Goal: Task Accomplishment & Management: Use online tool/utility

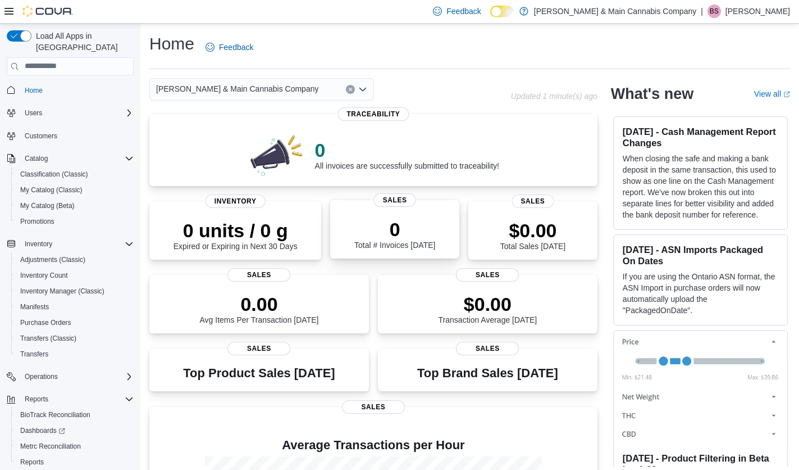
click at [426, 233] on p "0" at bounding box center [394, 229] width 81 height 22
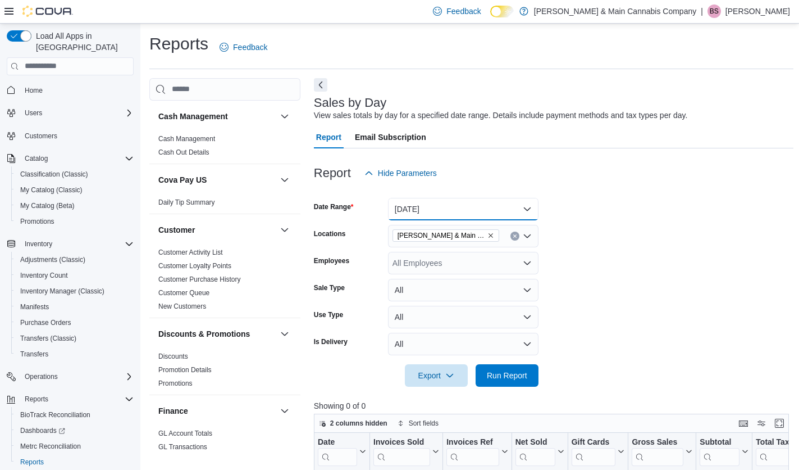
click at [529, 212] on button "Today" at bounding box center [463, 209] width 151 height 22
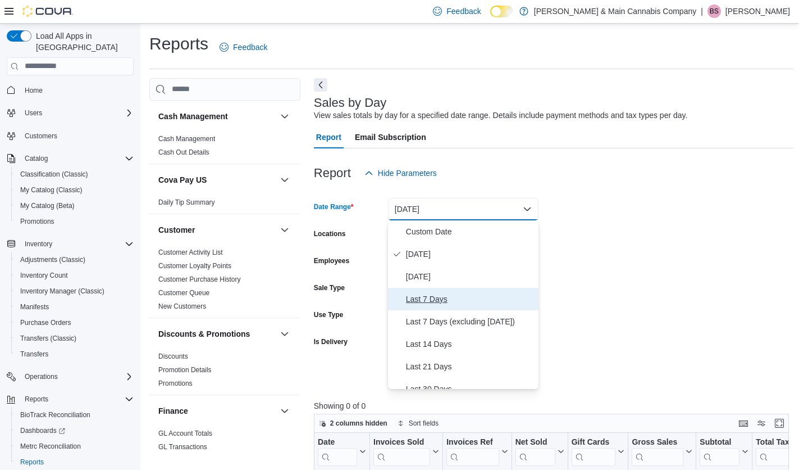
click at [490, 302] on span "Last 7 Days" at bounding box center [470, 298] width 128 height 13
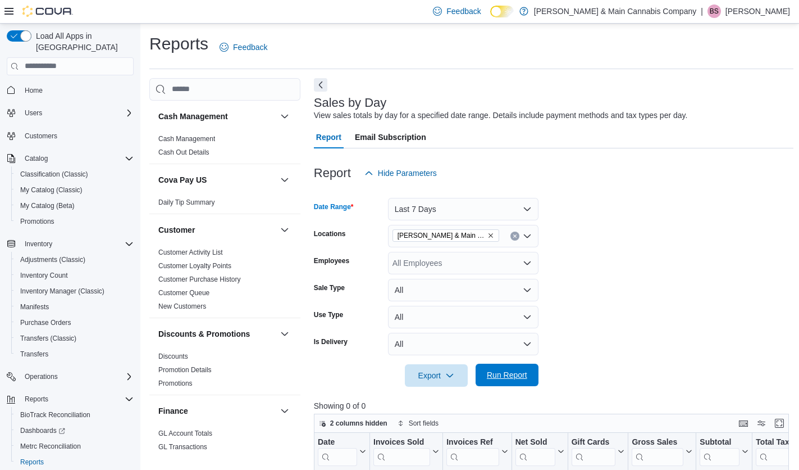
click at [490, 375] on span "Run Report" at bounding box center [507, 374] width 40 height 11
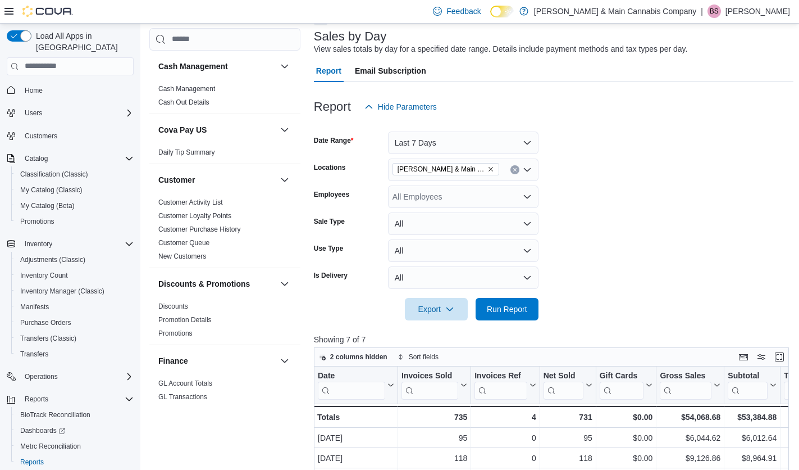
scroll to position [329, 0]
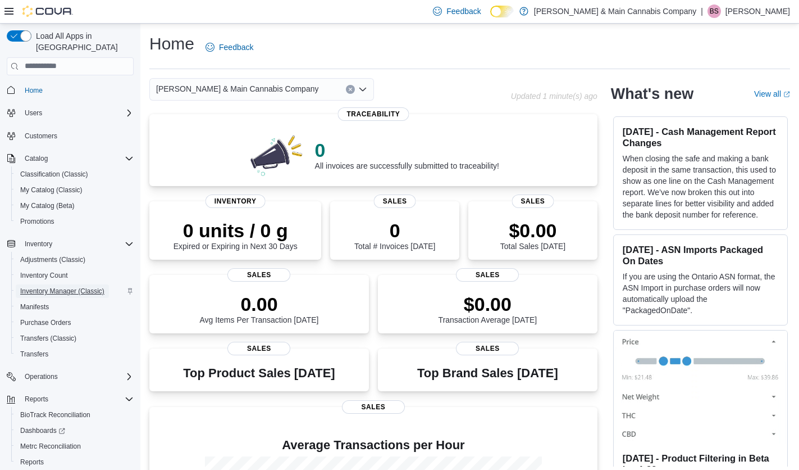
click at [65, 286] on span "Inventory Manager (Classic)" at bounding box center [62, 290] width 84 height 9
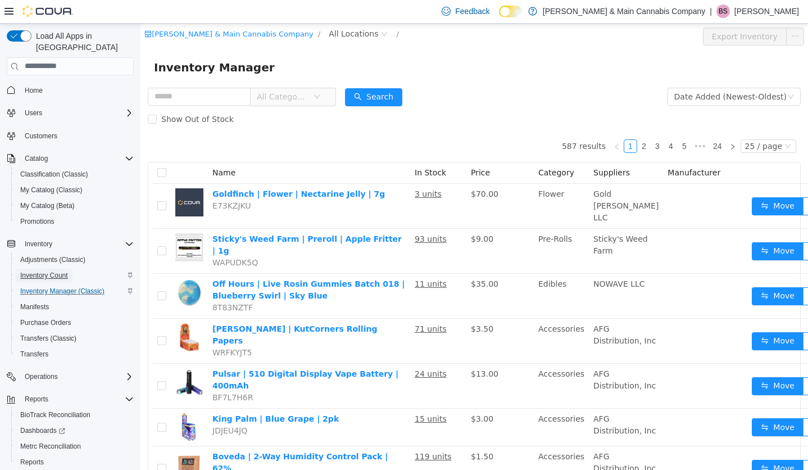
click at [31, 271] on span "Inventory Count" at bounding box center [44, 275] width 48 height 9
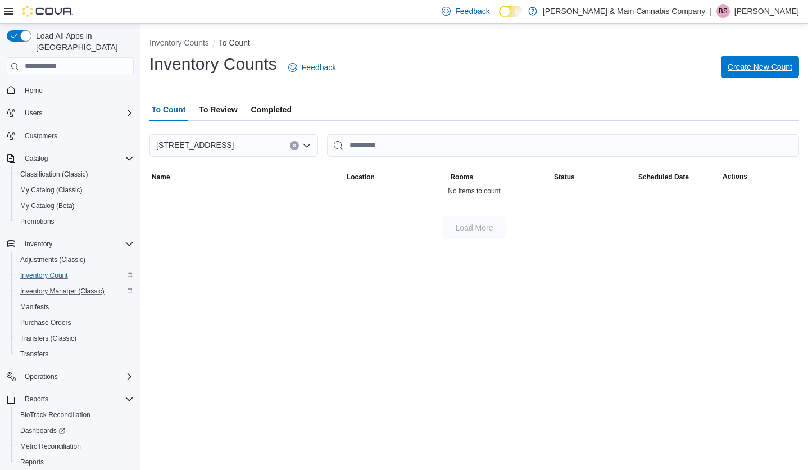
click at [768, 64] on span "Create New Count" at bounding box center [759, 66] width 65 height 11
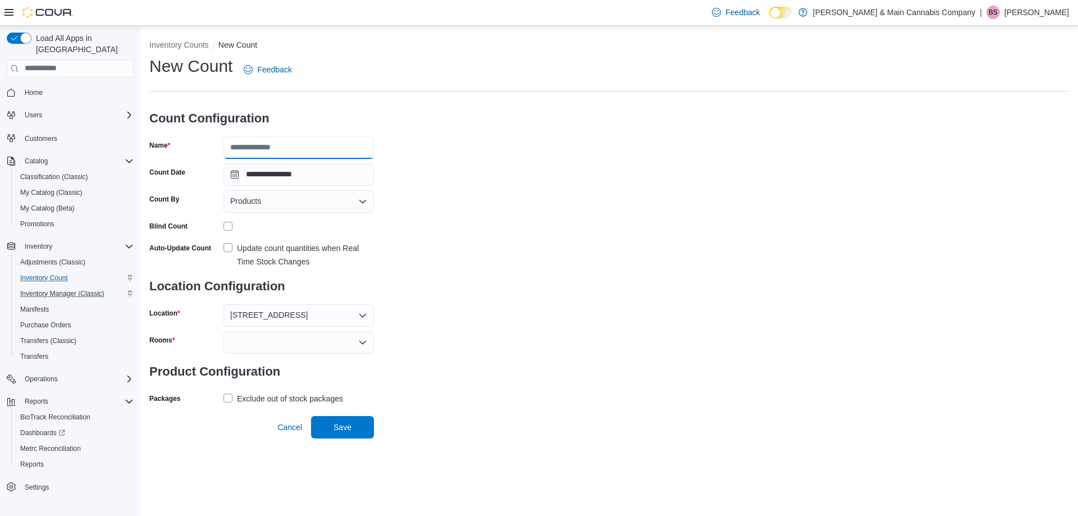
click at [317, 143] on input "Name" at bounding box center [299, 147] width 151 height 22
type input "**********"
click at [301, 203] on div "Products" at bounding box center [299, 201] width 151 height 22
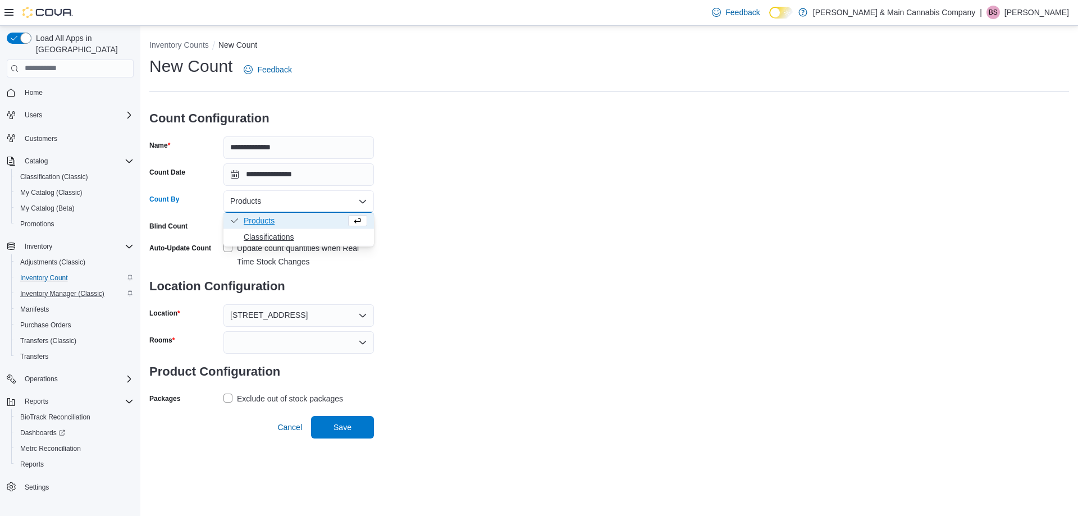
click at [291, 237] on span "Classifications" at bounding box center [306, 236] width 124 height 11
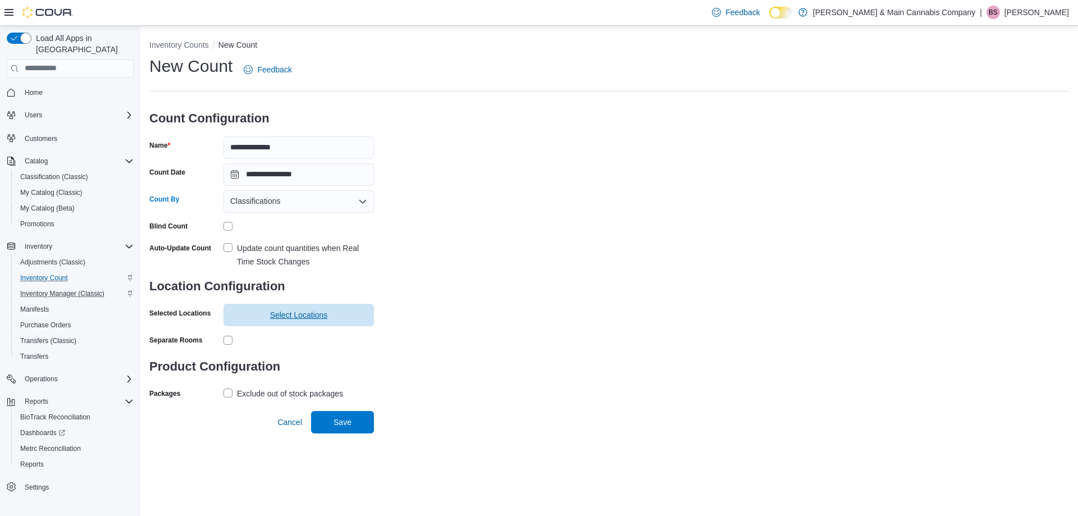
click at [275, 314] on span "Select Locations" at bounding box center [299, 314] width 58 height 11
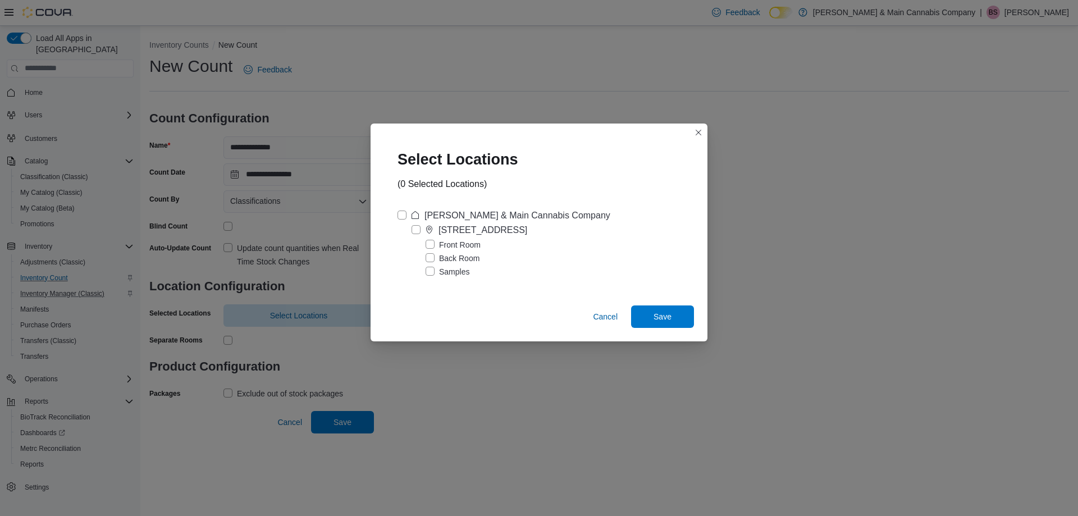
click at [430, 244] on label "Front Room" at bounding box center [453, 244] width 55 height 13
click at [650, 315] on span "Save" at bounding box center [662, 316] width 49 height 22
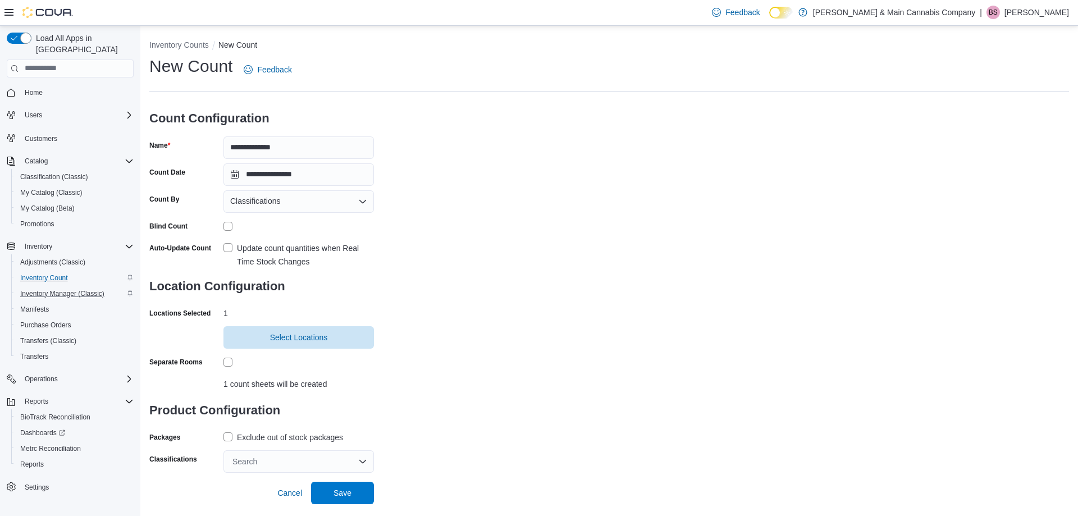
click at [229, 440] on label "Exclude out of stock packages" at bounding box center [284, 437] width 120 height 13
click at [362, 459] on div "Search" at bounding box center [299, 461] width 151 height 22
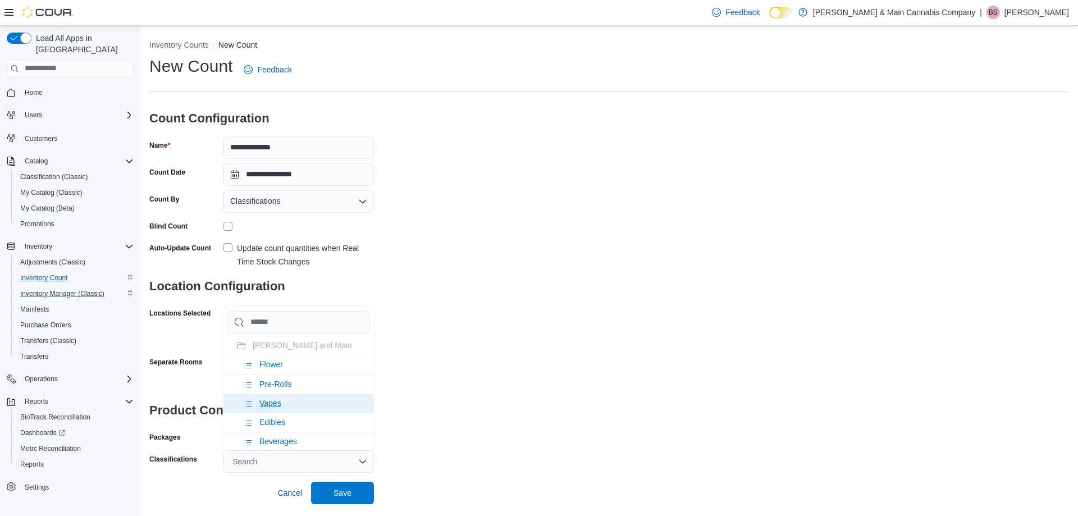
click at [294, 403] on li "Vapes" at bounding box center [299, 403] width 151 height 19
click at [334, 469] on span "Save" at bounding box center [343, 492] width 18 height 11
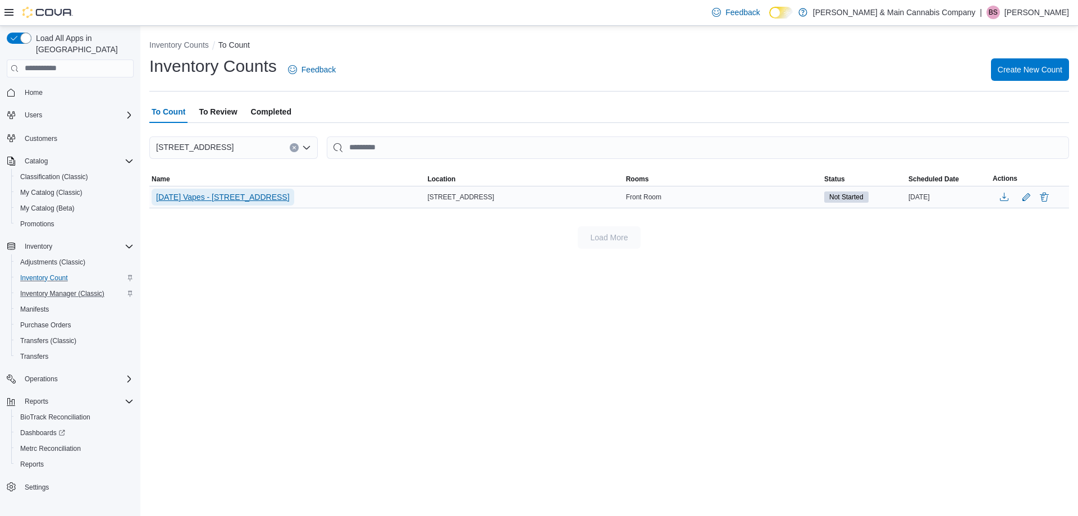
click at [205, 192] on span "[DATE] Vapes - [STREET_ADDRESS]" at bounding box center [223, 197] width 134 height 11
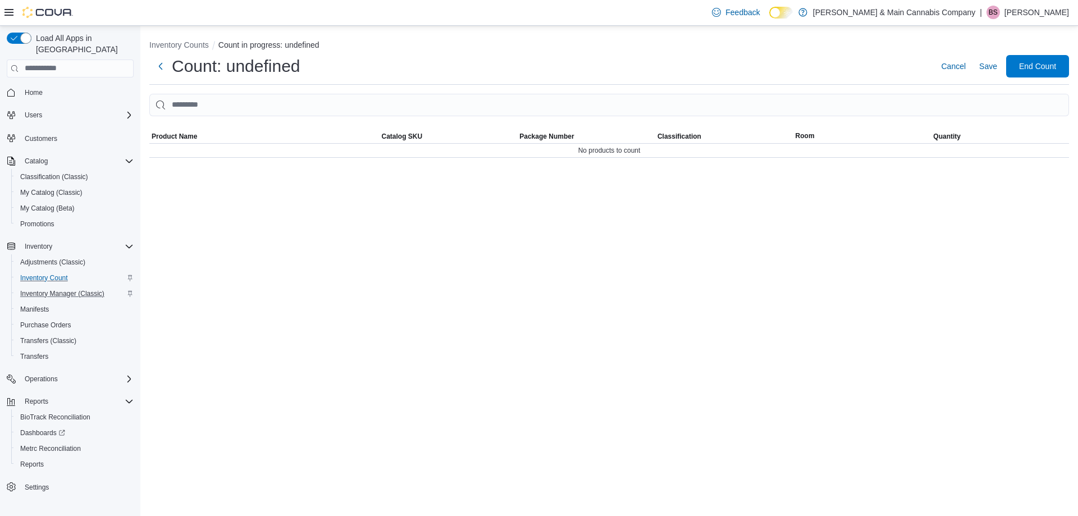
click at [206, 199] on div "Inventory Counts Count in progress: undefined Count: undefined Cancel Save End …" at bounding box center [609, 271] width 938 height 490
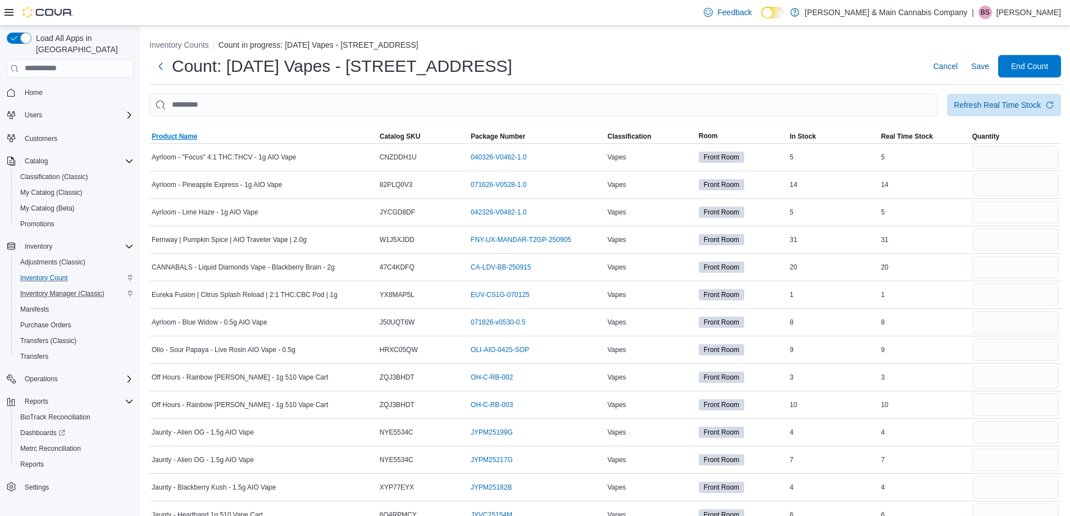
click at [175, 134] on span "Product Name" at bounding box center [174, 136] width 45 height 9
